Goal: Information Seeking & Learning: Learn about a topic

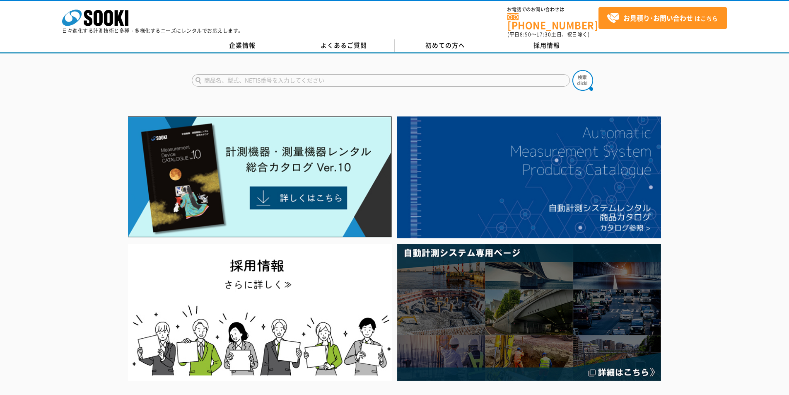
click at [270, 78] on input "text" at bounding box center [381, 80] width 378 height 12
type input "3285"
click at [572, 70] on button at bounding box center [582, 80] width 21 height 21
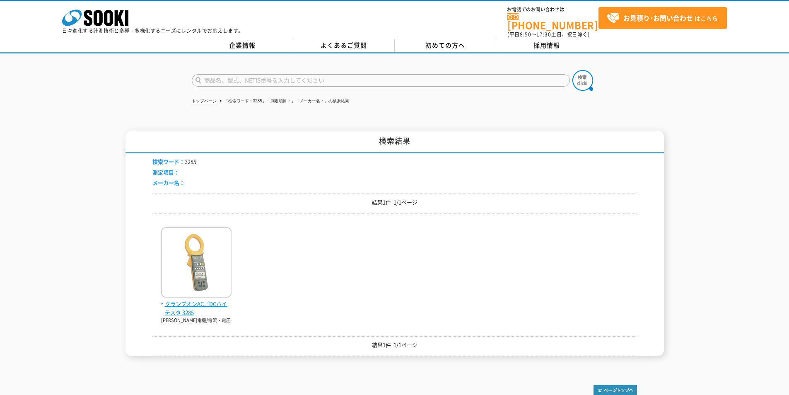
click at [186, 299] on span "クランプオンAC／DCハイテスタ 3285" at bounding box center [196, 307] width 70 height 17
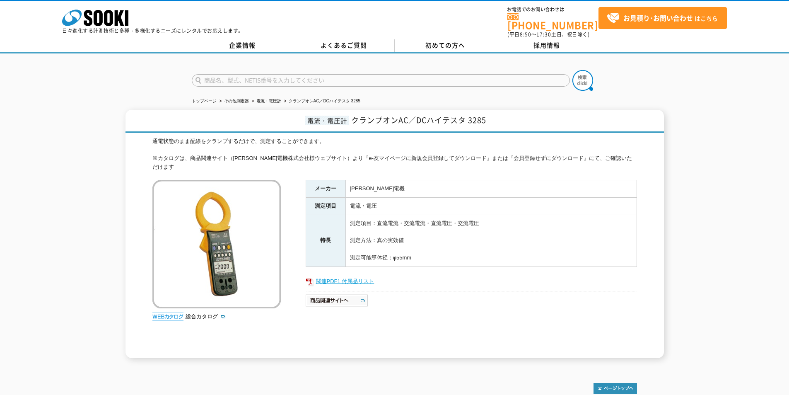
click at [335, 276] on link "関連PDF1 付属品リスト" at bounding box center [471, 281] width 331 height 11
click at [343, 294] on img at bounding box center [337, 300] width 63 height 13
click at [198, 313] on link "総合カタログ" at bounding box center [206, 316] width 41 height 6
click at [345, 276] on link "関連PDF1 付属品リスト" at bounding box center [471, 281] width 331 height 11
click at [195, 313] on link "総合カタログ" at bounding box center [206, 316] width 41 height 6
